Goal: Information Seeking & Learning: Compare options

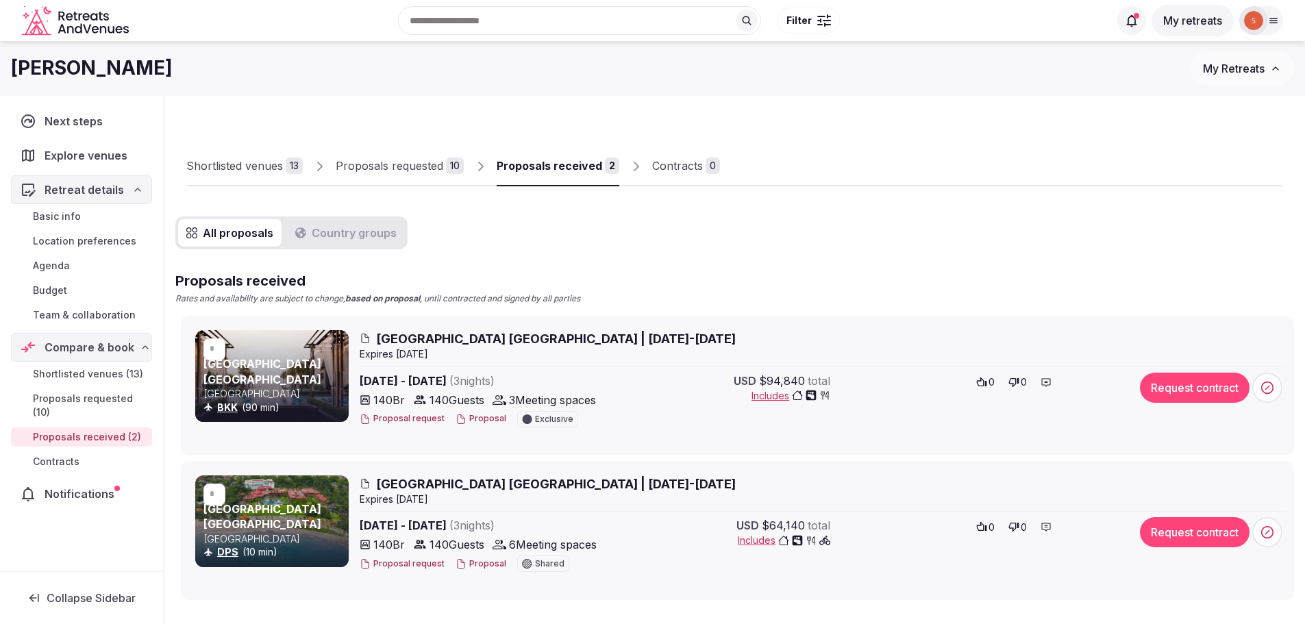
click at [283, 516] on h3 "[GEOGRAPHIC_DATA] [GEOGRAPHIC_DATA]" at bounding box center [274, 516] width 142 height 31
click at [280, 508] on link "[GEOGRAPHIC_DATA] [GEOGRAPHIC_DATA]" at bounding box center [262, 516] width 118 height 29
click at [477, 565] on button "Proposal" at bounding box center [480, 564] width 51 height 12
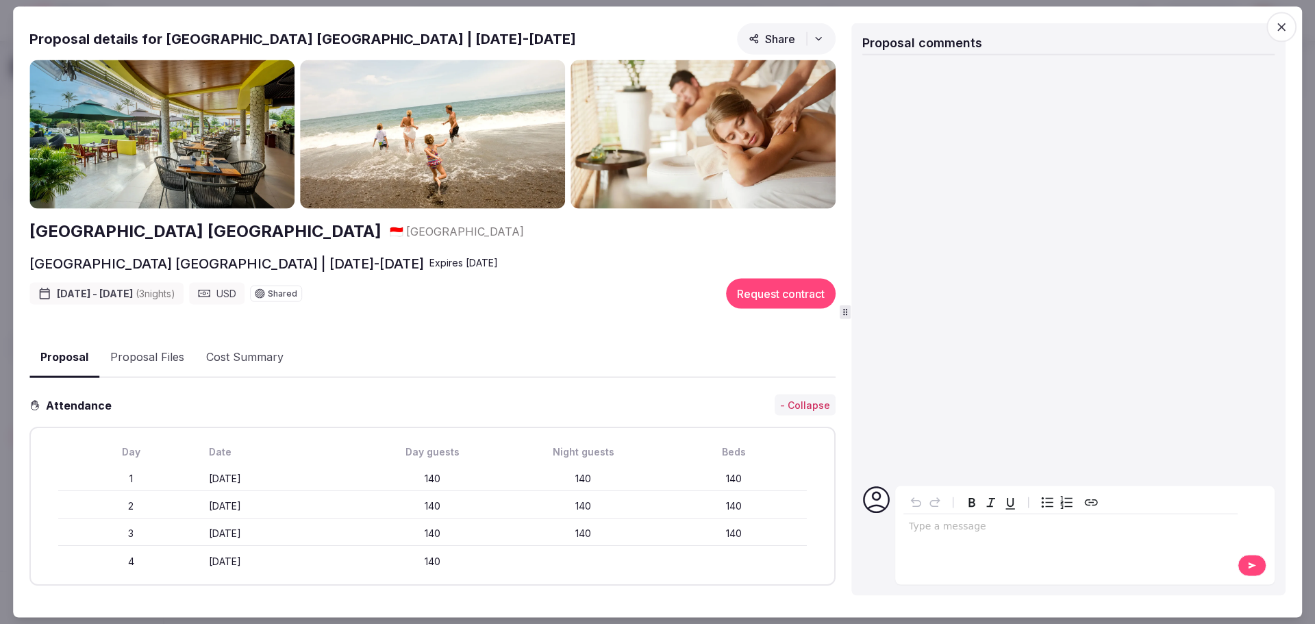
click at [1287, 29] on icon "button" at bounding box center [1281, 27] width 14 height 14
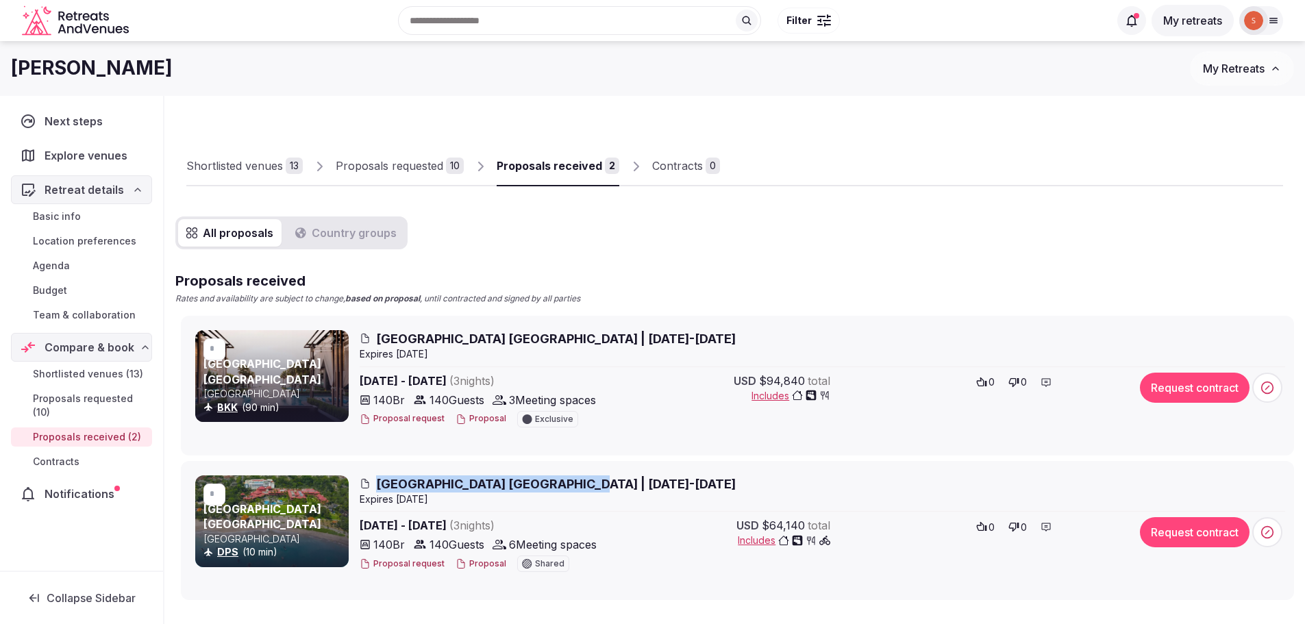
drag, startPoint x: 379, startPoint y: 483, endPoint x: 559, endPoint y: 482, distance: 180.1
click at [559, 482] on span "[GEOGRAPHIC_DATA] [GEOGRAPHIC_DATA] | [DATE]-[DATE]" at bounding box center [556, 483] width 360 height 17
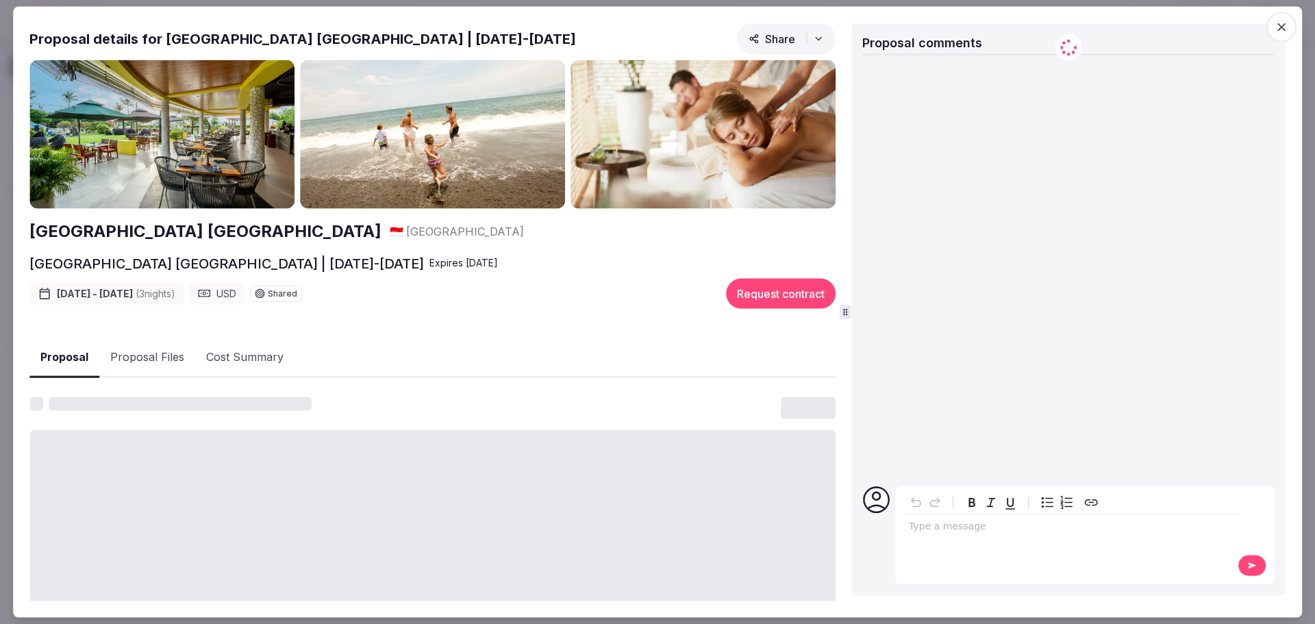
copy span "[GEOGRAPHIC_DATA] [GEOGRAPHIC_DATA]"
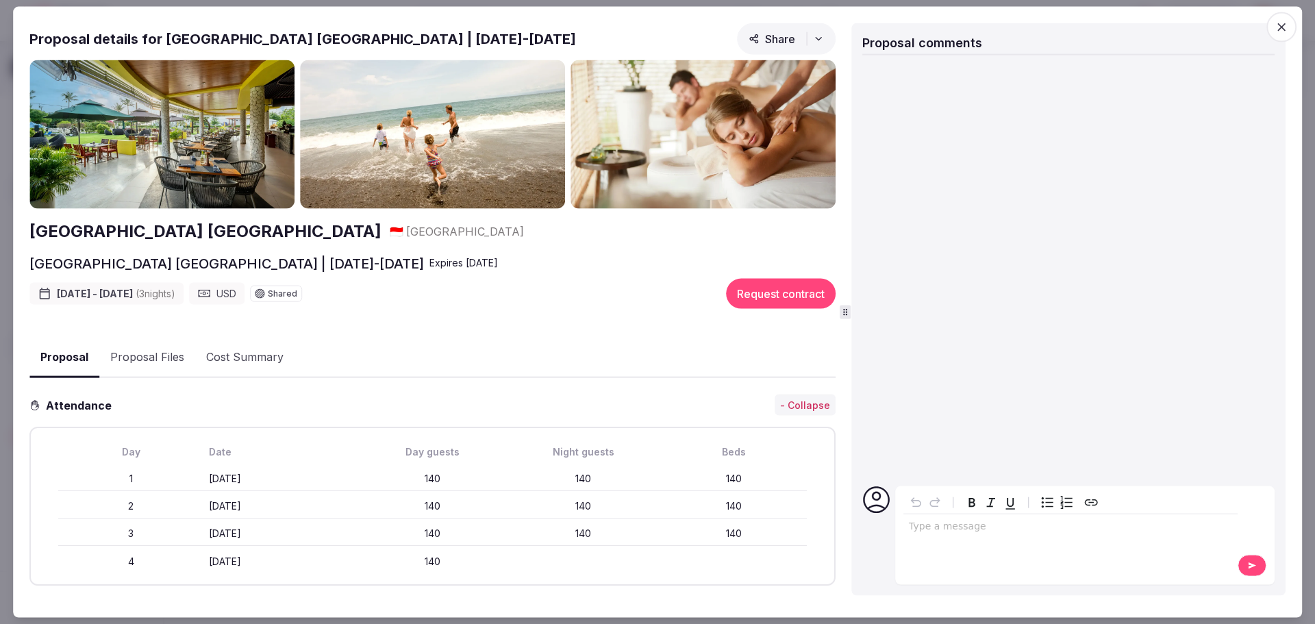
click at [1280, 27] on icon "button" at bounding box center [1281, 27] width 8 height 8
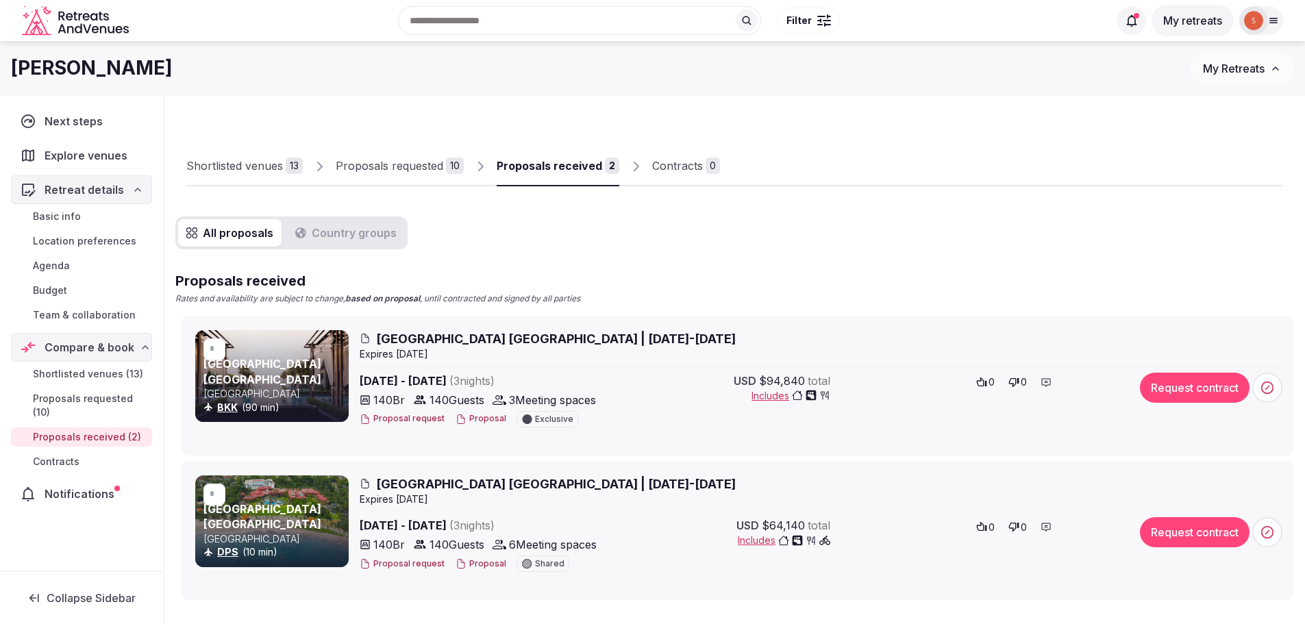
click at [426, 336] on span "[GEOGRAPHIC_DATA] [GEOGRAPHIC_DATA] | [DATE]-[DATE]" at bounding box center [556, 338] width 360 height 17
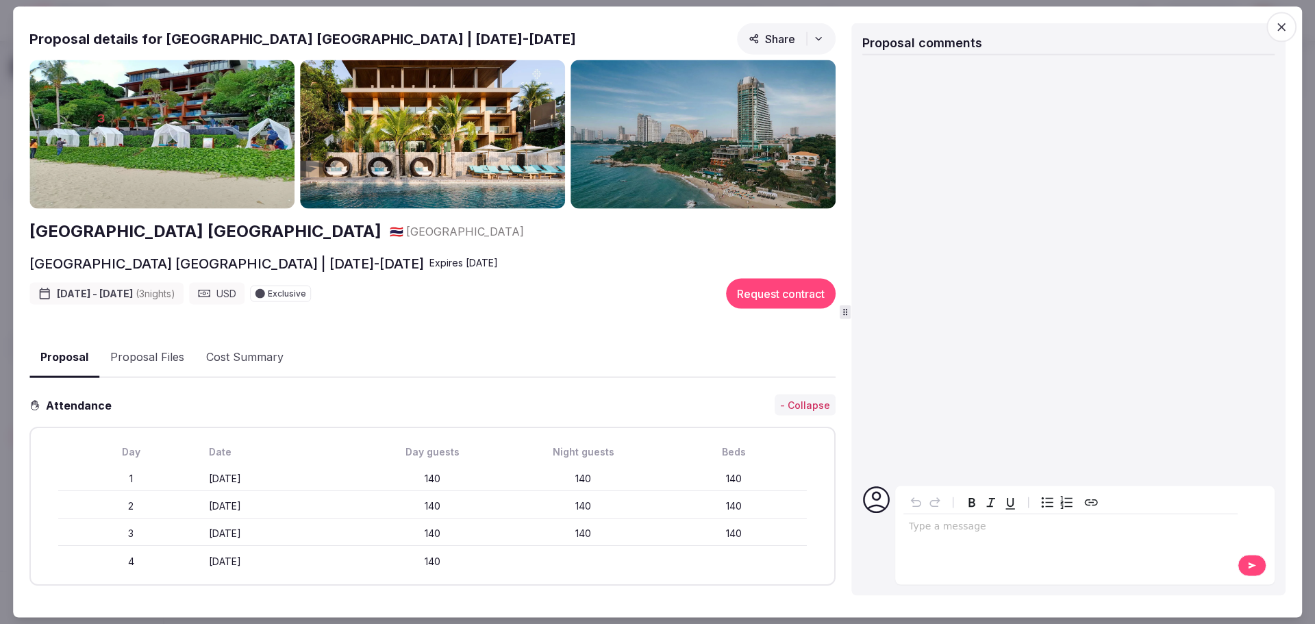
click at [155, 354] on button "Proposal Files" at bounding box center [147, 358] width 96 height 40
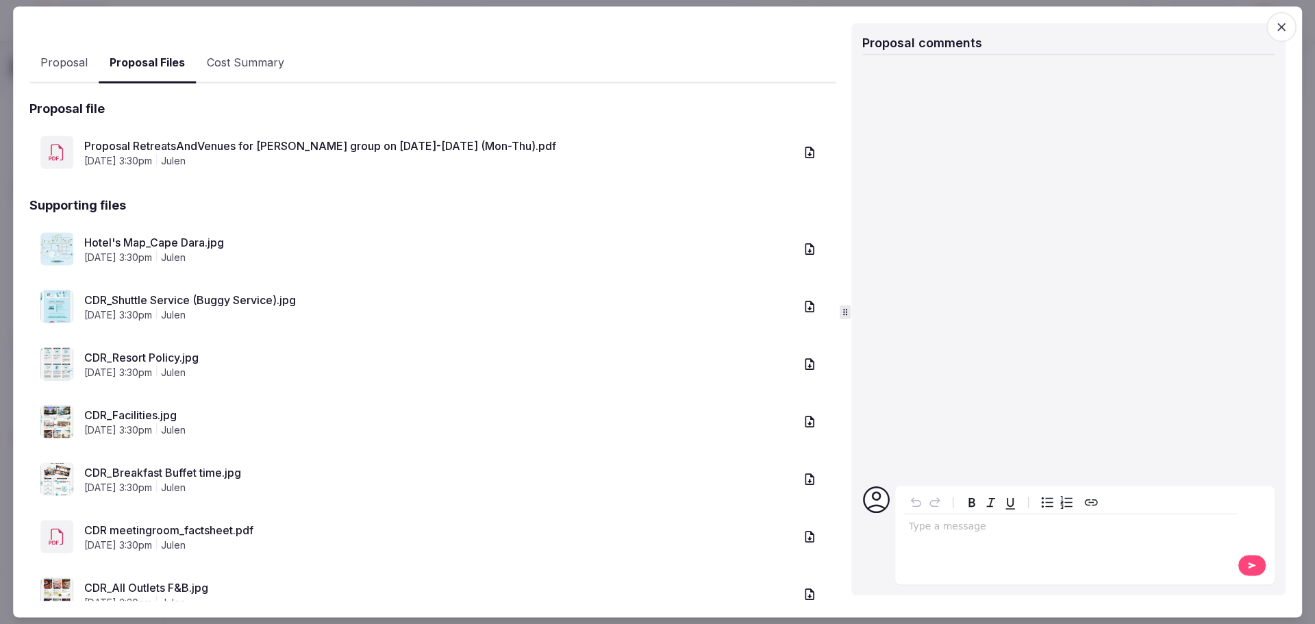
scroll to position [272, 0]
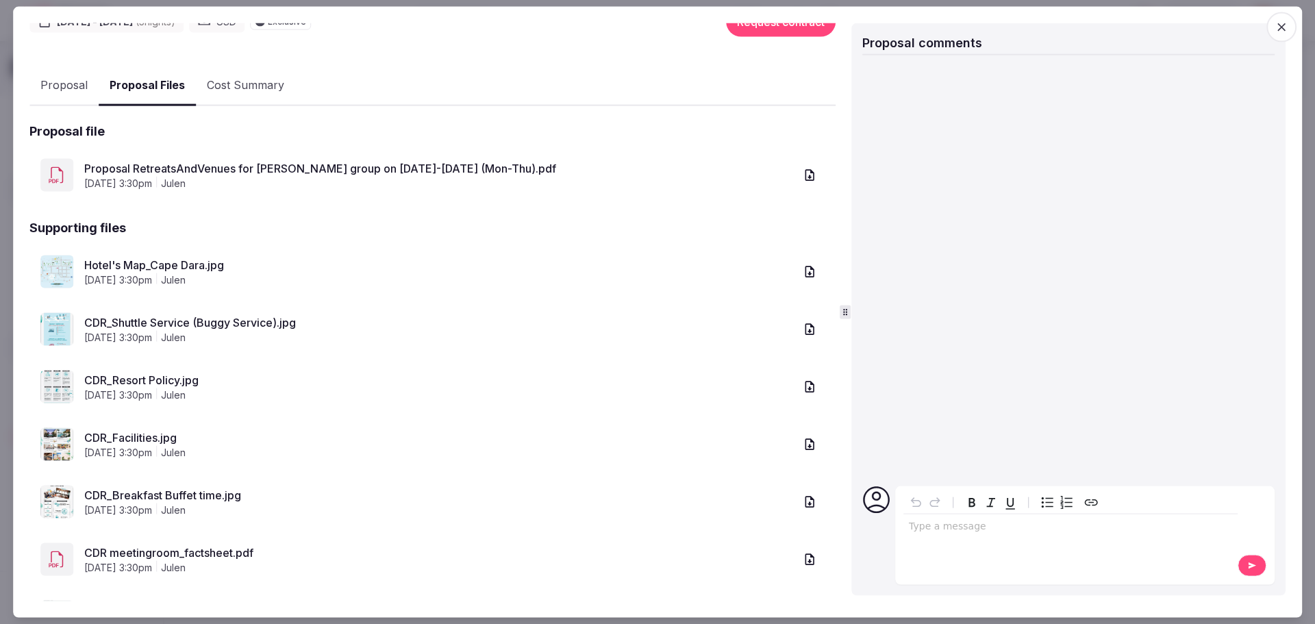
click at [155, 264] on link "Hotel's Map_Cape Dara.jpg" at bounding box center [439, 265] width 710 height 16
click at [128, 439] on link "CDR_Facilities.jpg" at bounding box center [439, 437] width 710 height 16
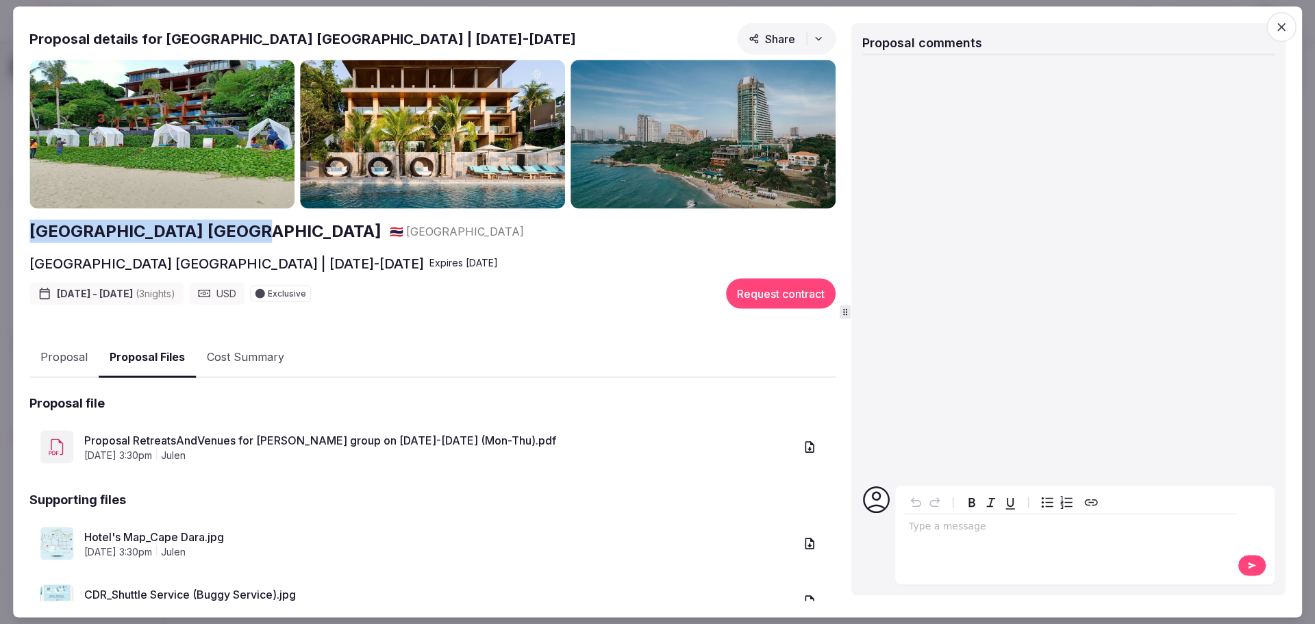
drag, startPoint x: 234, startPoint y: 227, endPoint x: 32, endPoint y: 225, distance: 202.7
click at [32, 225] on div "[GEOGRAPHIC_DATA] [GEOGRAPHIC_DATA] 🇹🇭 [GEOGRAPHIC_DATA]" at bounding box center [432, 231] width 806 height 23
copy h2 "[GEOGRAPHIC_DATA] [GEOGRAPHIC_DATA]"
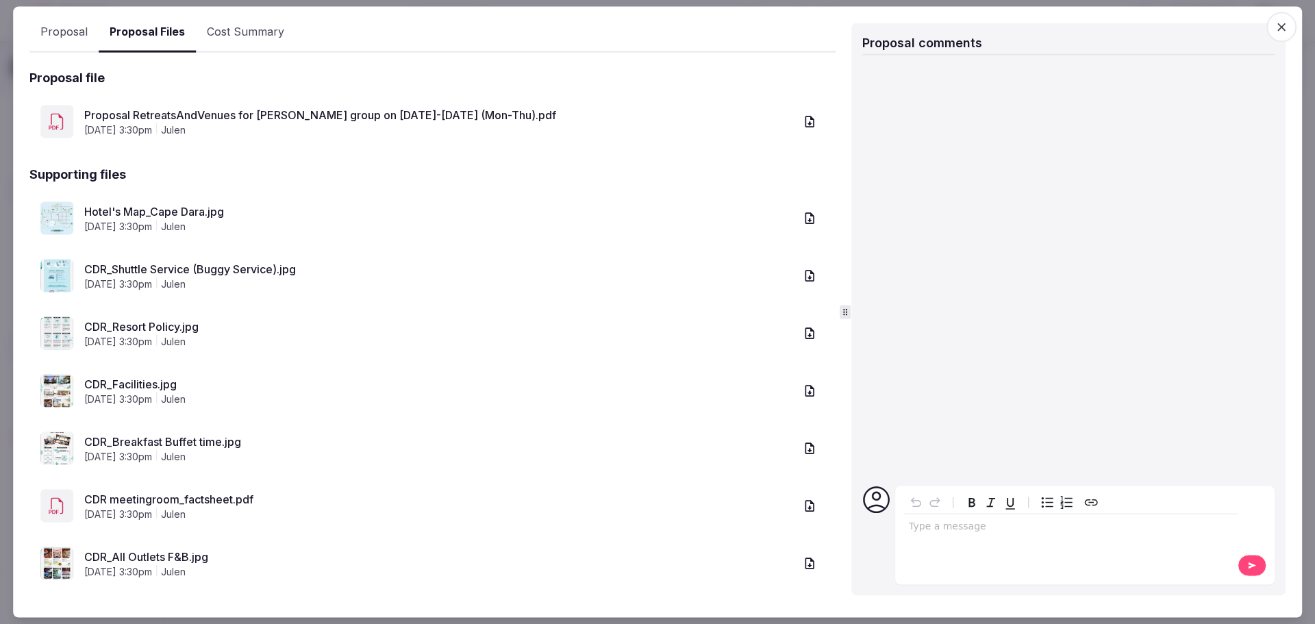
scroll to position [340, 0]
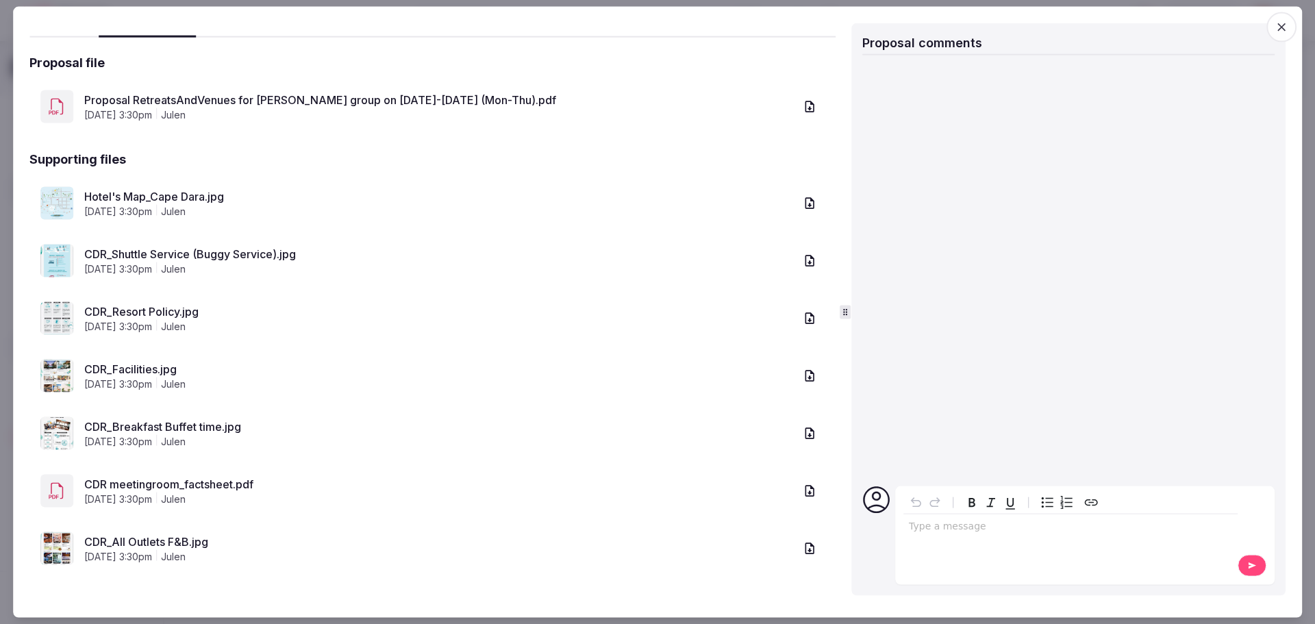
click at [201, 489] on link "CDR meetingroom_factsheet.pdf" at bounding box center [439, 484] width 710 height 16
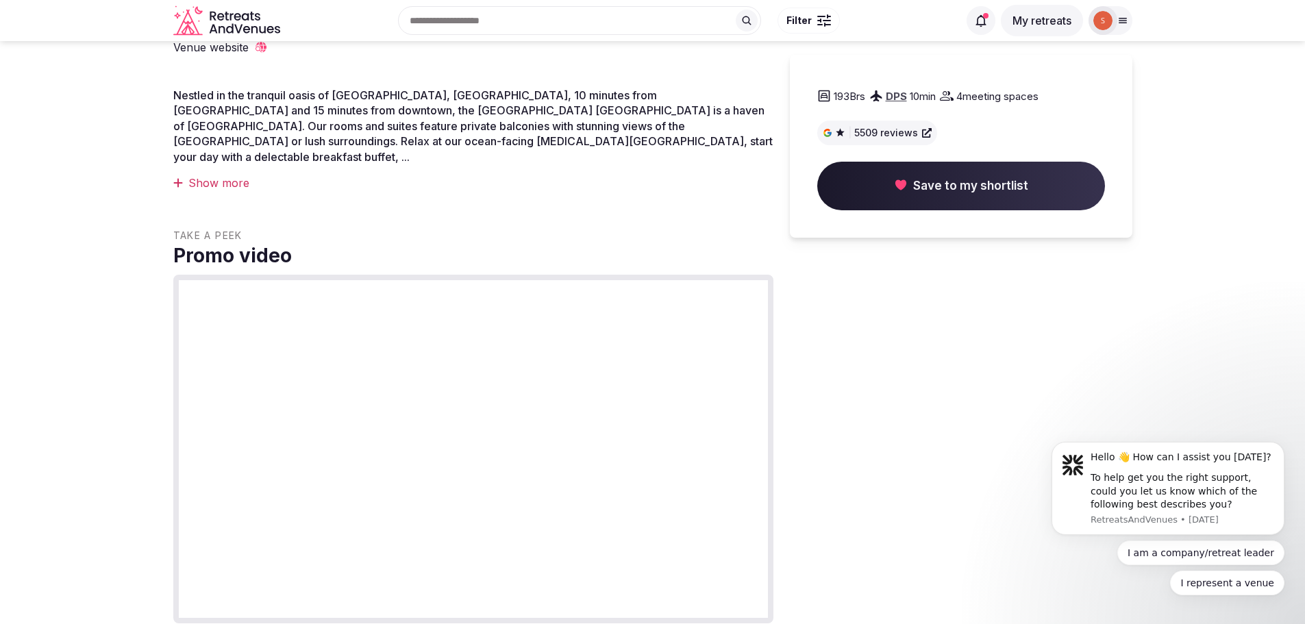
scroll to position [479, 0]
